Goal: Task Accomplishment & Management: Manage account settings

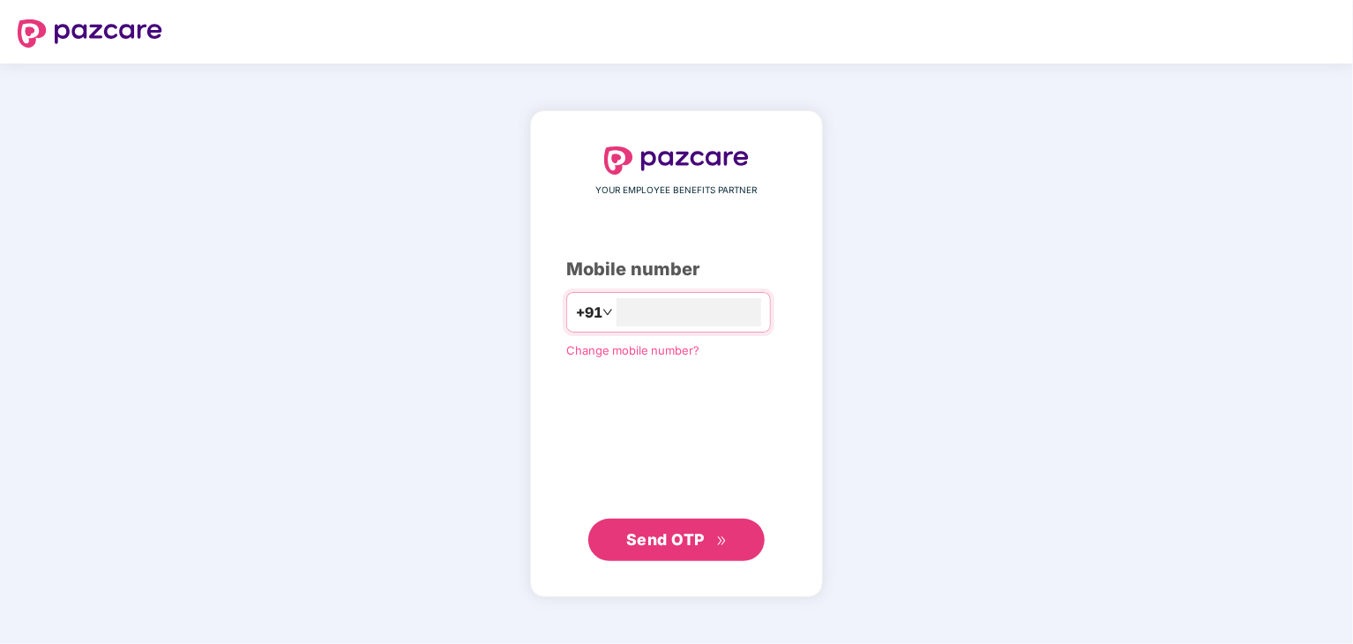
type input "**********"
click at [647, 536] on span "Send OTP" at bounding box center [665, 538] width 79 height 19
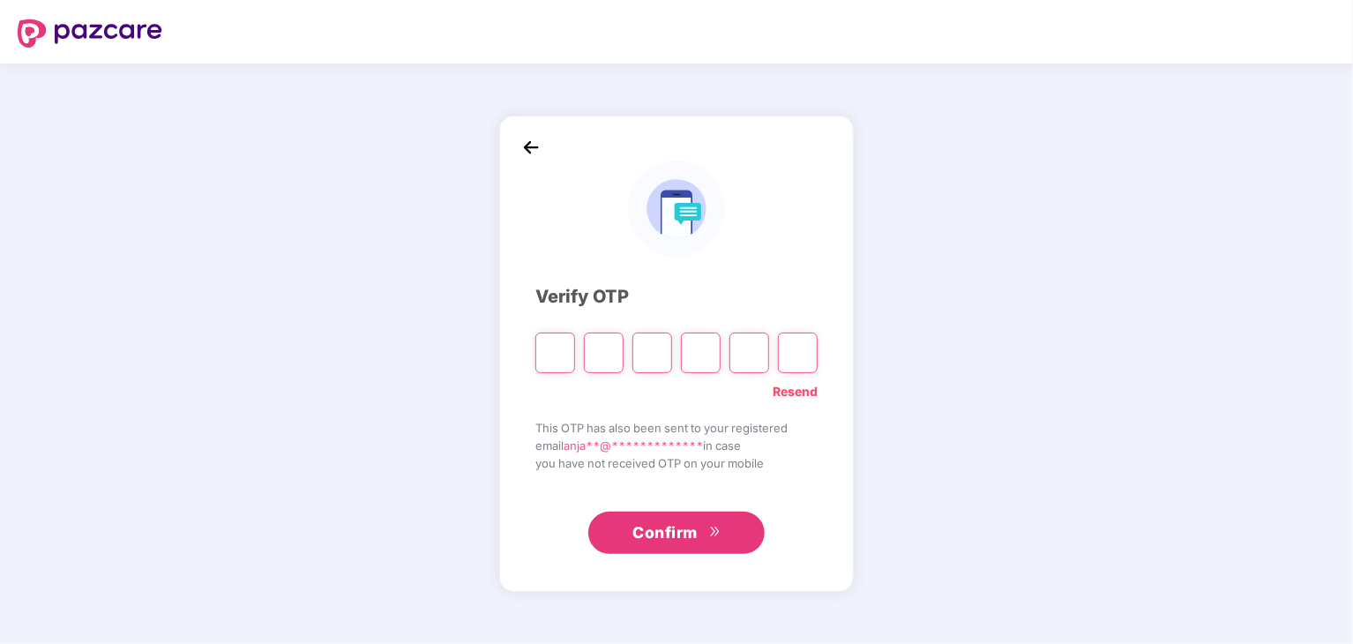
type input "*"
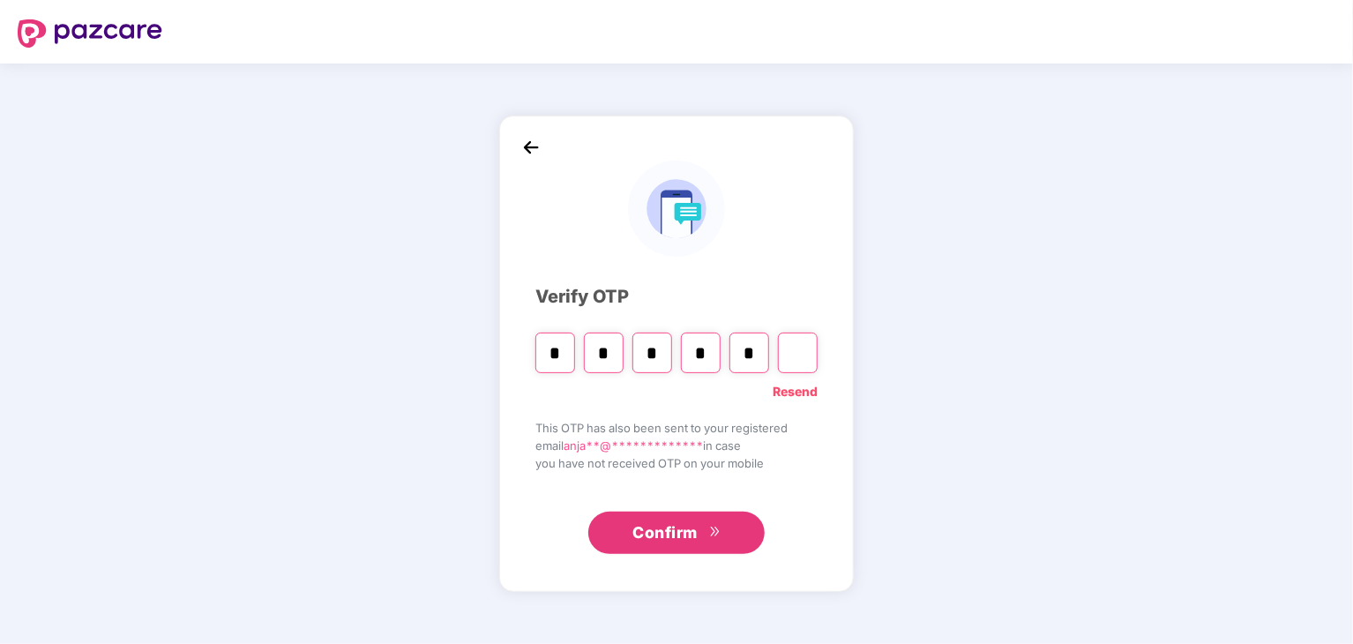
type input "*"
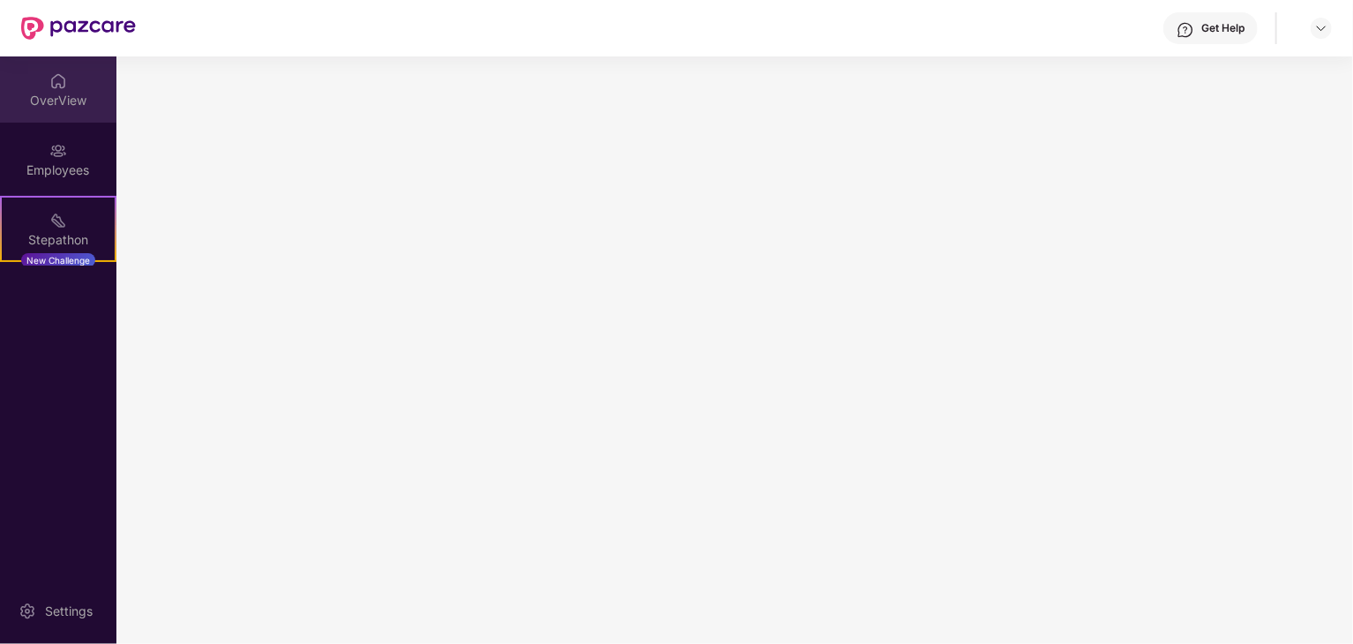
click at [87, 73] on div "OverView" at bounding box center [58, 89] width 116 height 66
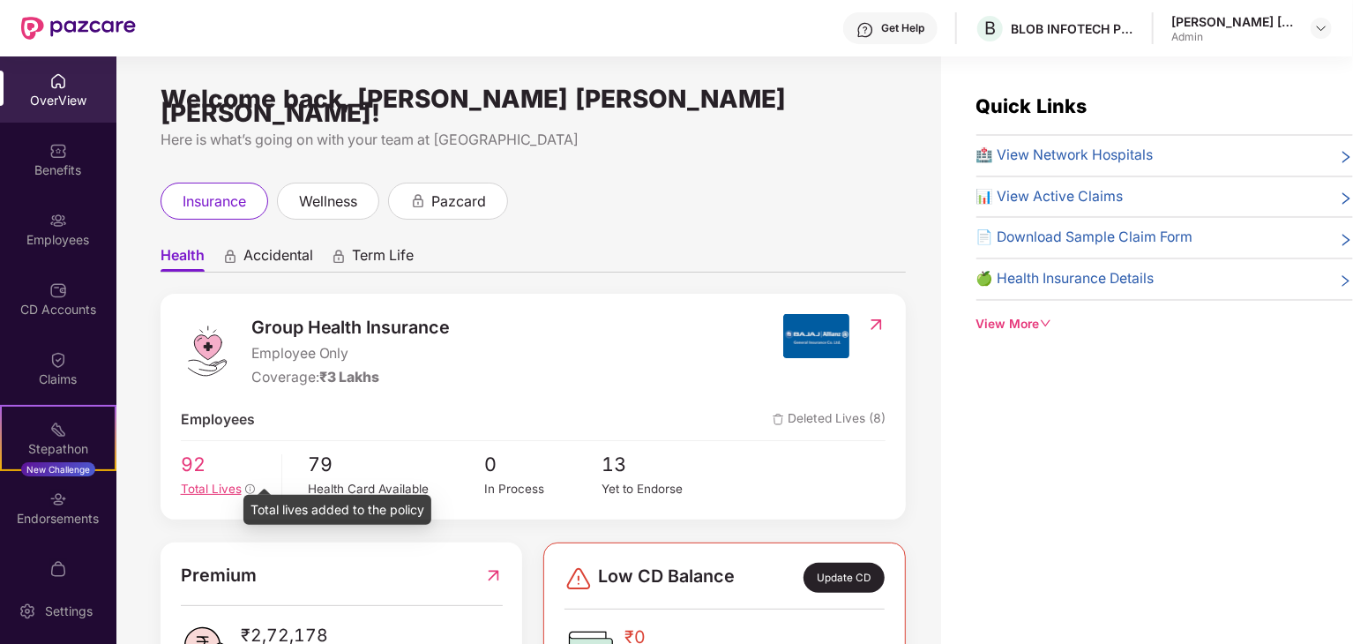
click at [251, 484] on icon "info-circle" at bounding box center [250, 489] width 11 height 11
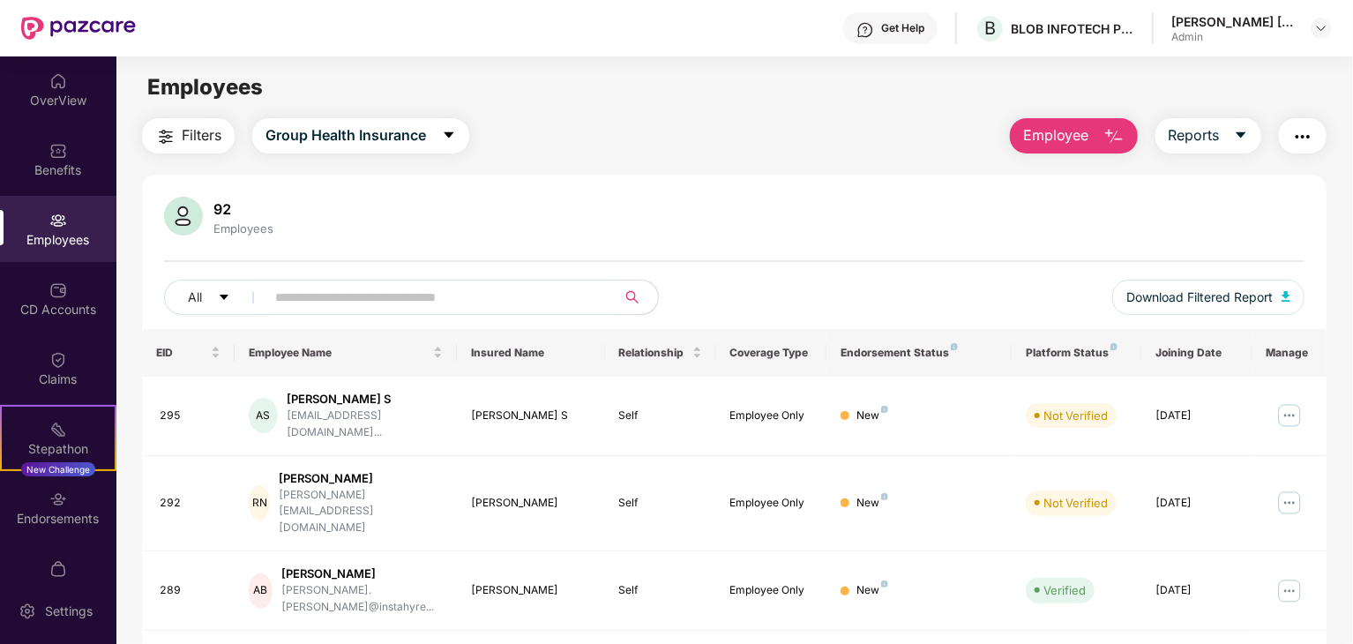
click at [828, 280] on div "All Download Filtered Report" at bounding box center [734, 304] width 1141 height 49
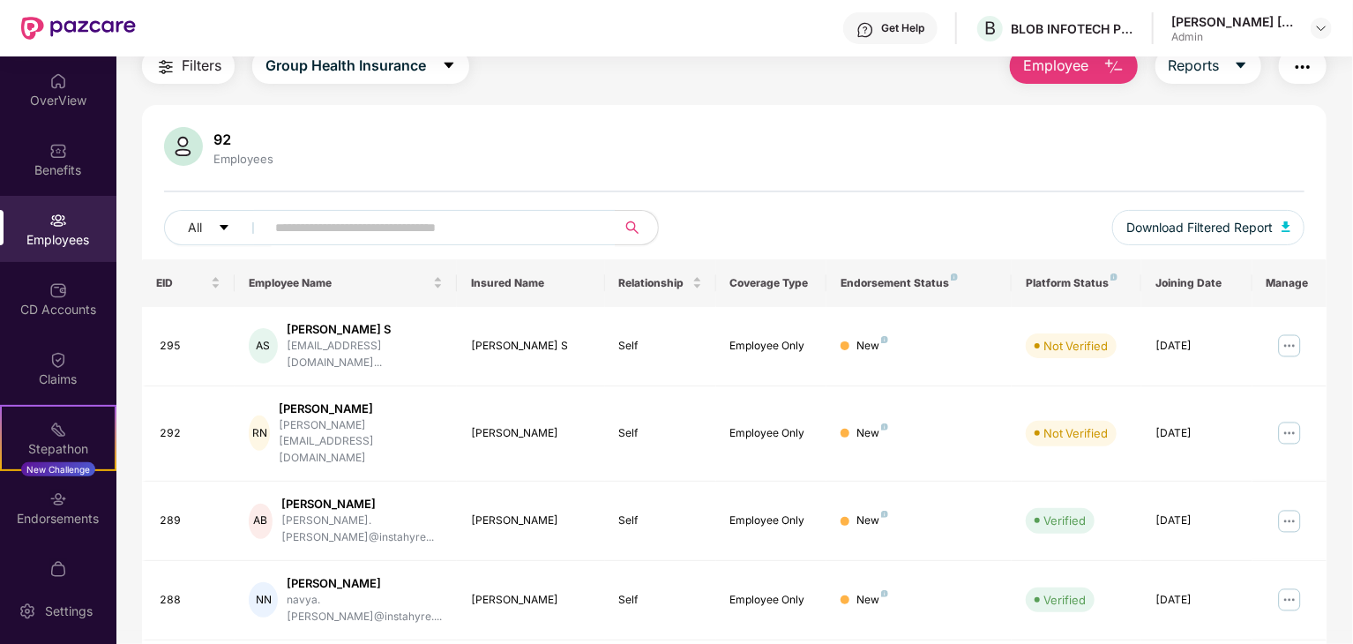
scroll to position [71, 0]
click at [1287, 418] on img at bounding box center [1290, 432] width 28 height 28
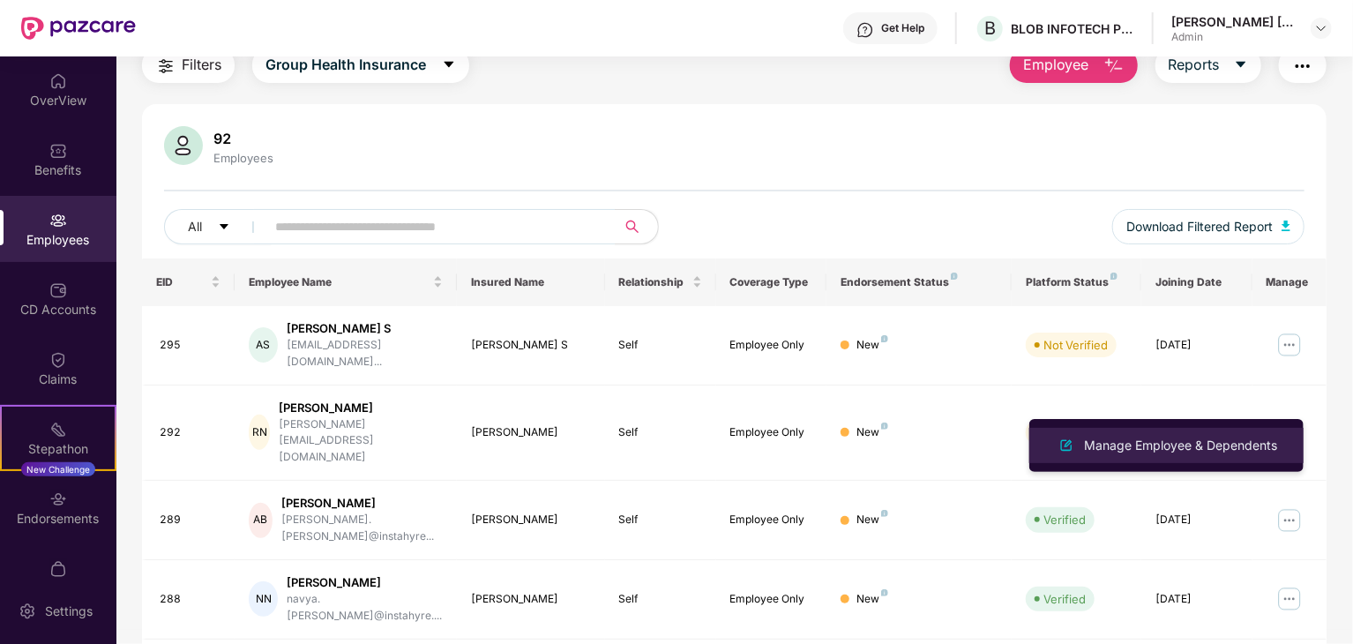
click at [1176, 451] on div "Manage Employee & Dependents" at bounding box center [1181, 445] width 200 height 19
